Goal: Book appointment/travel/reservation

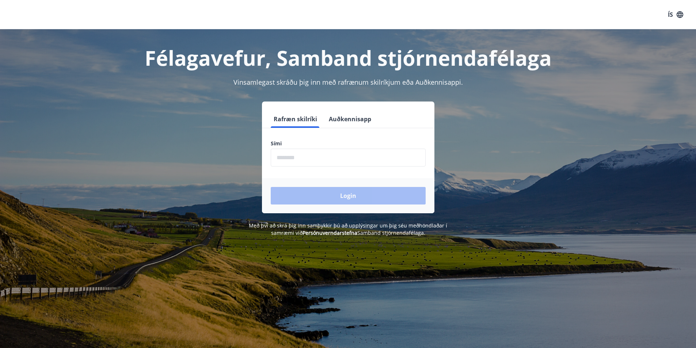
click at [280, 162] on input "phone" at bounding box center [348, 158] width 155 height 18
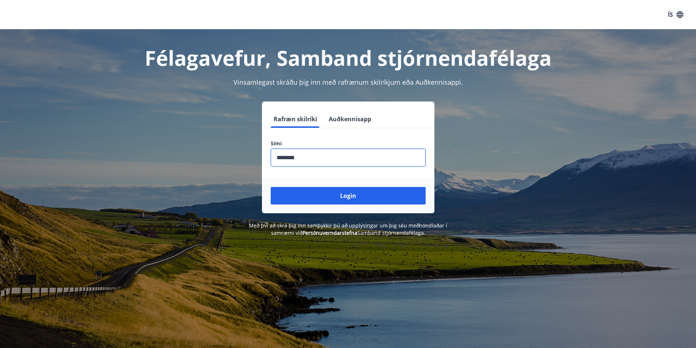
type input "********"
click at [343, 197] on button "Login" at bounding box center [348, 196] width 155 height 18
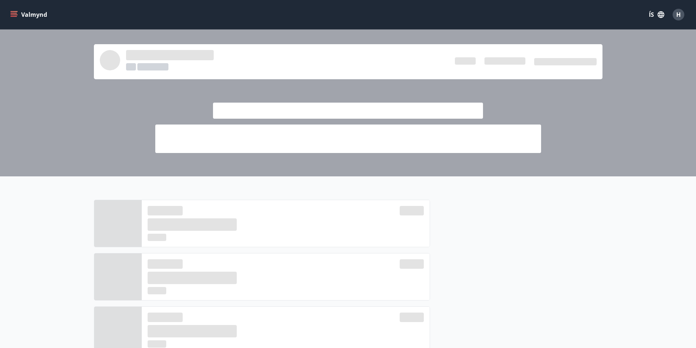
click at [200, 103] on div at bounding box center [348, 116] width 409 height 74
click at [9, 11] on button "Valmynd" at bounding box center [29, 14] width 41 height 13
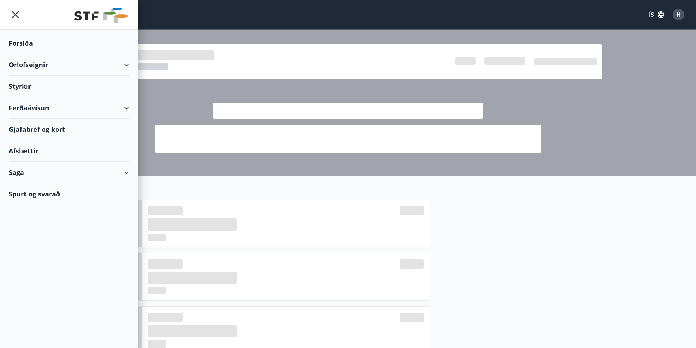
click at [34, 61] on div "Orlofseignir" at bounding box center [69, 65] width 120 height 22
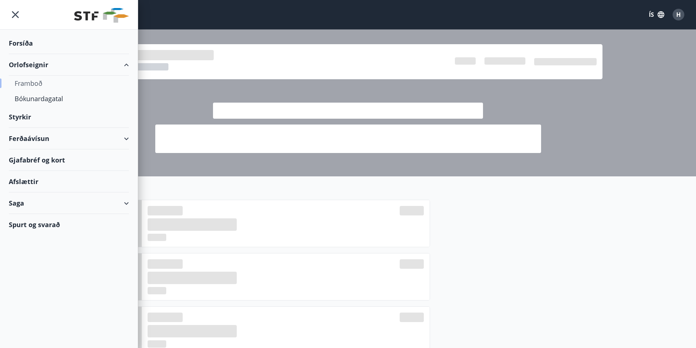
click at [38, 82] on div "Framboð" at bounding box center [69, 83] width 108 height 15
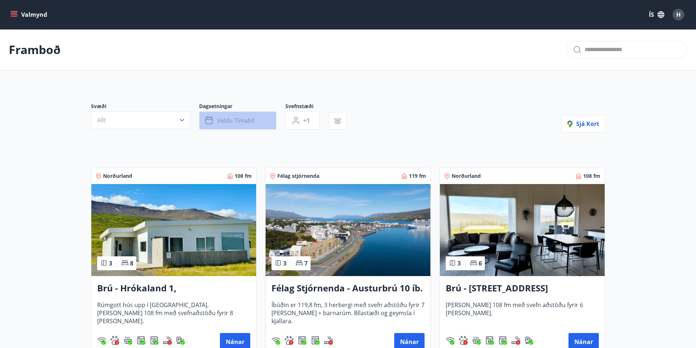
click at [264, 127] on button "Veldu tímabil" at bounding box center [237, 120] width 77 height 18
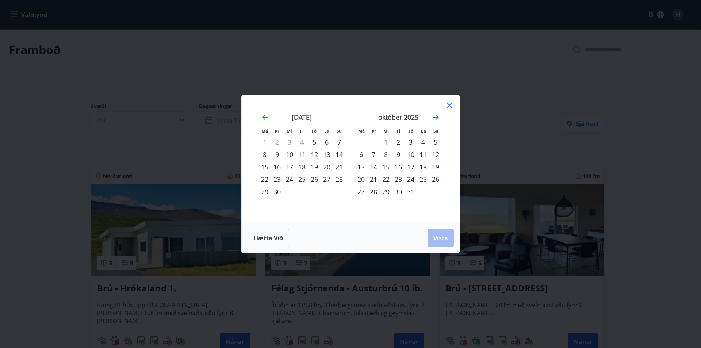
click at [411, 179] on div "24" at bounding box center [411, 179] width 12 height 12
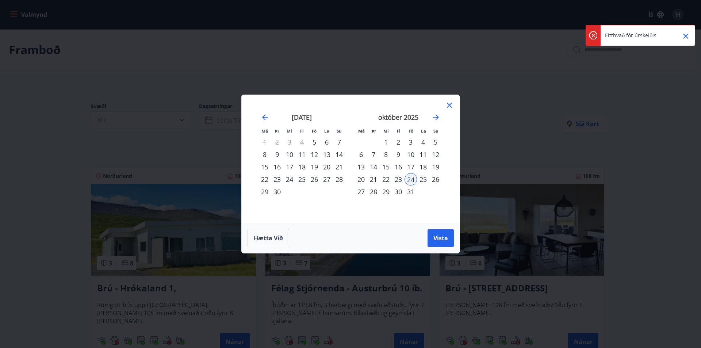
click at [436, 177] on div "26" at bounding box center [436, 179] width 12 height 12
click at [439, 237] on span "Vista" at bounding box center [441, 238] width 15 height 8
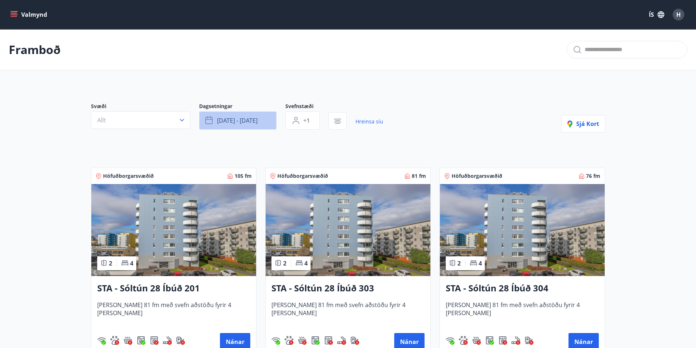
click at [239, 119] on span "[DATE] - [DATE]" at bounding box center [237, 121] width 41 height 8
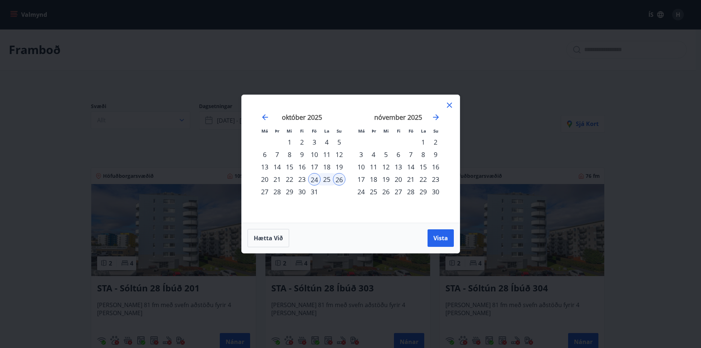
click at [317, 194] on div "31" at bounding box center [314, 192] width 12 height 12
click at [434, 140] on div "2" at bounding box center [436, 142] width 12 height 12
click at [438, 233] on button "Vista" at bounding box center [441, 238] width 26 height 18
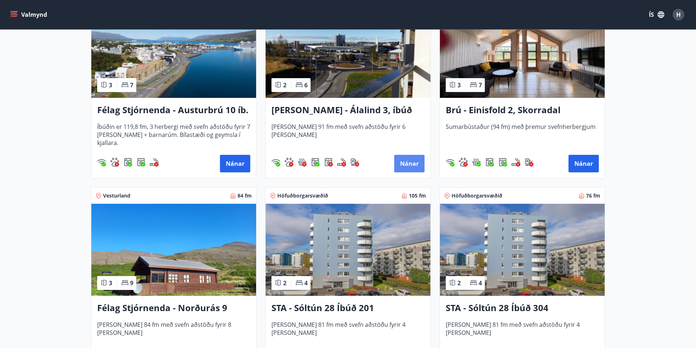
scroll to position [219, 0]
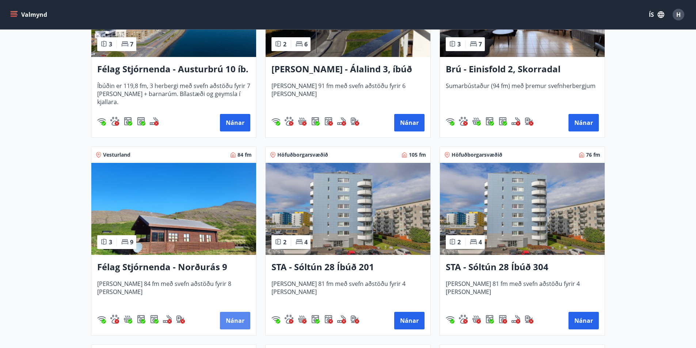
click at [229, 320] on button "Nánar" at bounding box center [235, 321] width 30 height 18
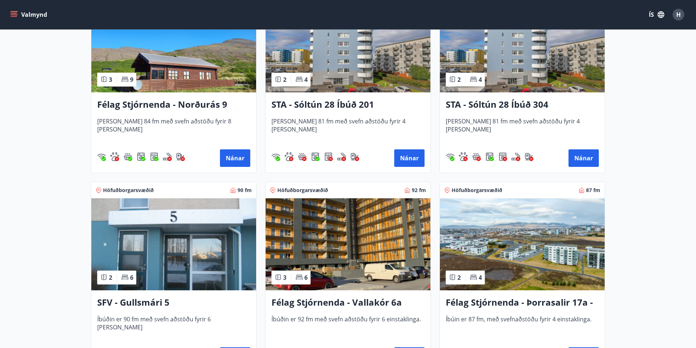
scroll to position [365, 0]
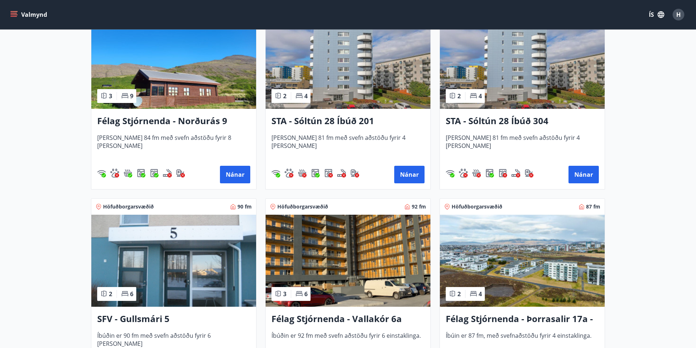
click at [151, 120] on h3 "Félag Stjórnenda - Norðurás 9" at bounding box center [173, 121] width 153 height 13
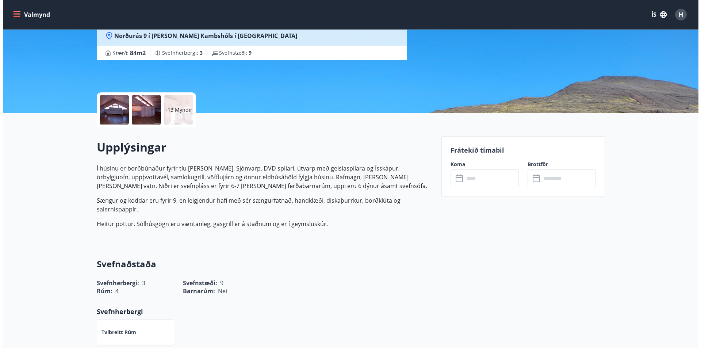
scroll to position [110, 0]
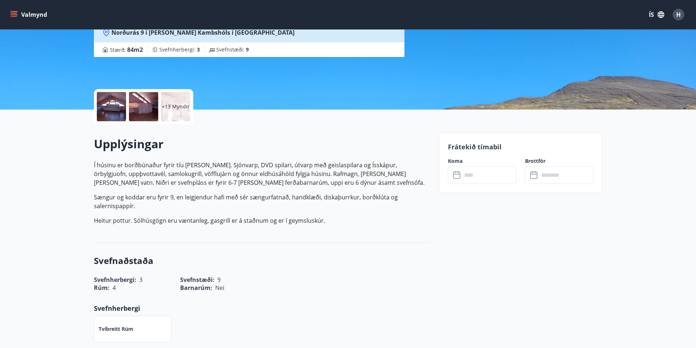
click at [113, 115] on div at bounding box center [111, 106] width 29 height 29
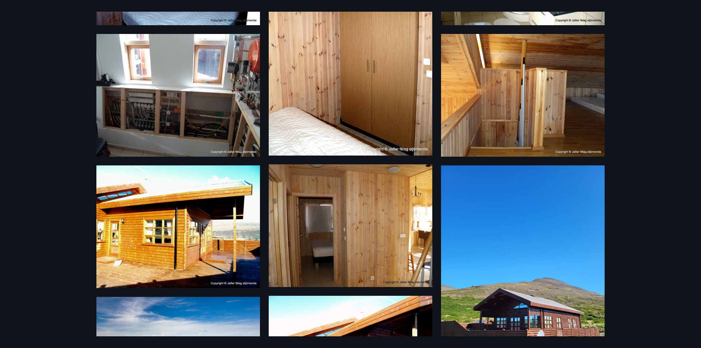
scroll to position [617, 0]
